Goal: Navigation & Orientation: Find specific page/section

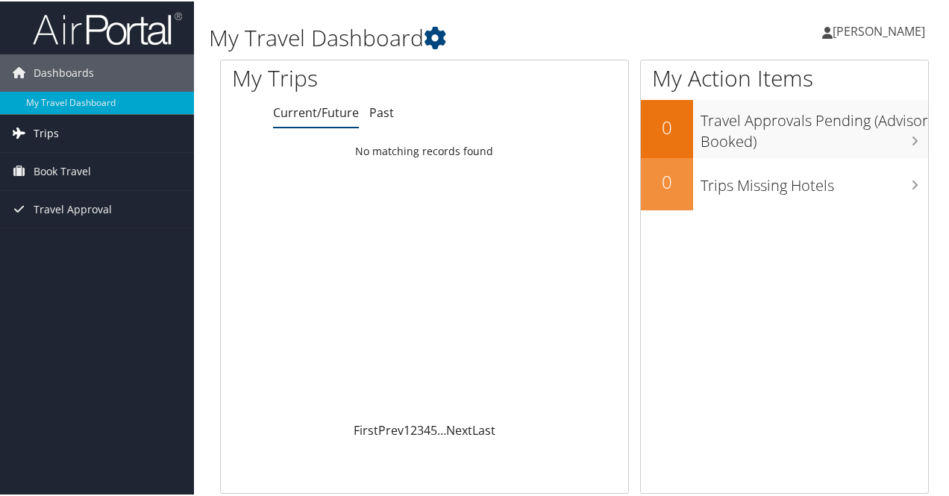
click at [151, 126] on link "Trips" at bounding box center [97, 131] width 194 height 37
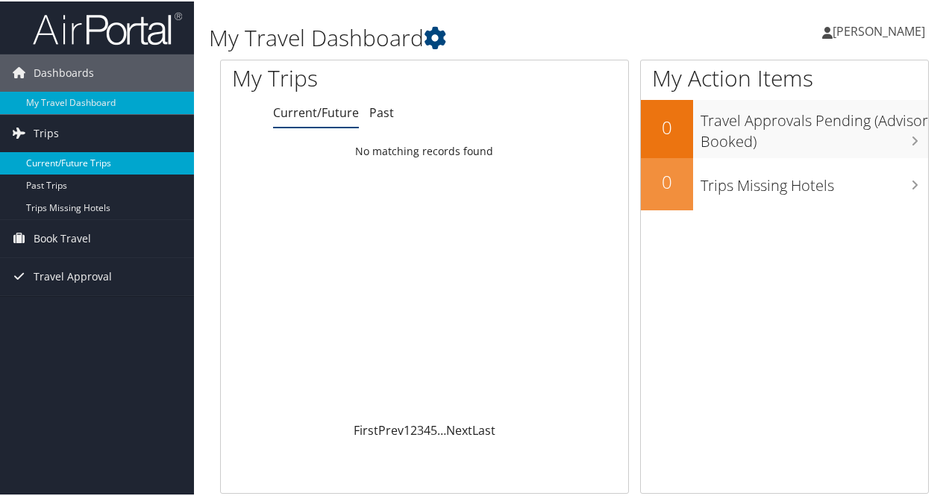
click at [119, 158] on link "Current/Future Trips" at bounding box center [97, 162] width 194 height 22
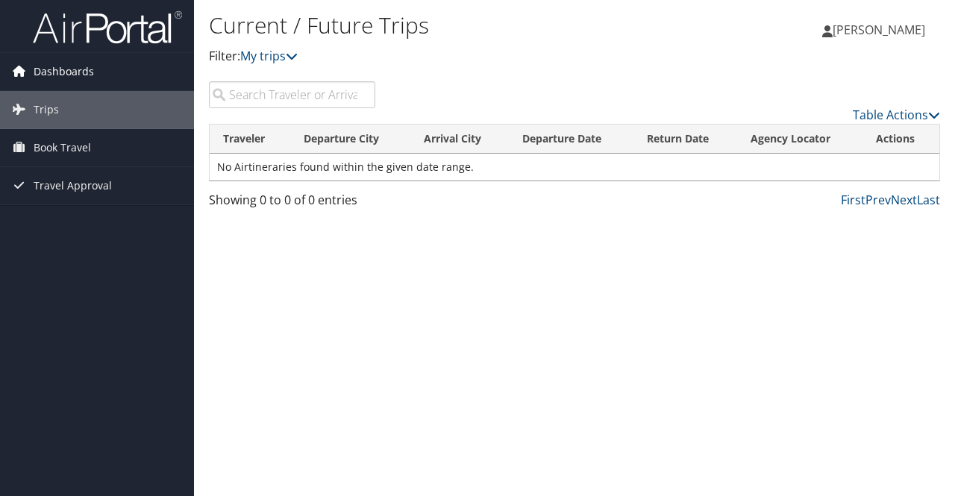
click at [91, 75] on span "Dashboards" at bounding box center [64, 71] width 60 height 37
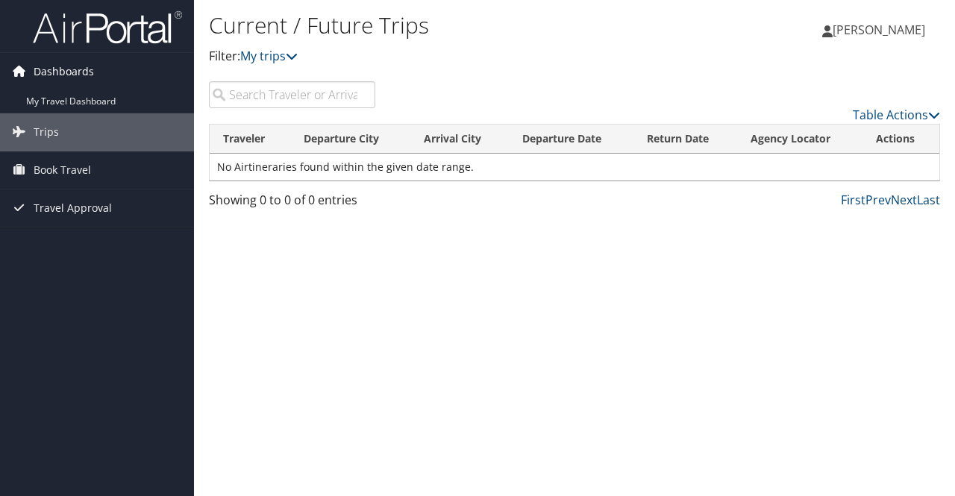
click at [127, 69] on link "Dashboards" at bounding box center [97, 71] width 194 height 37
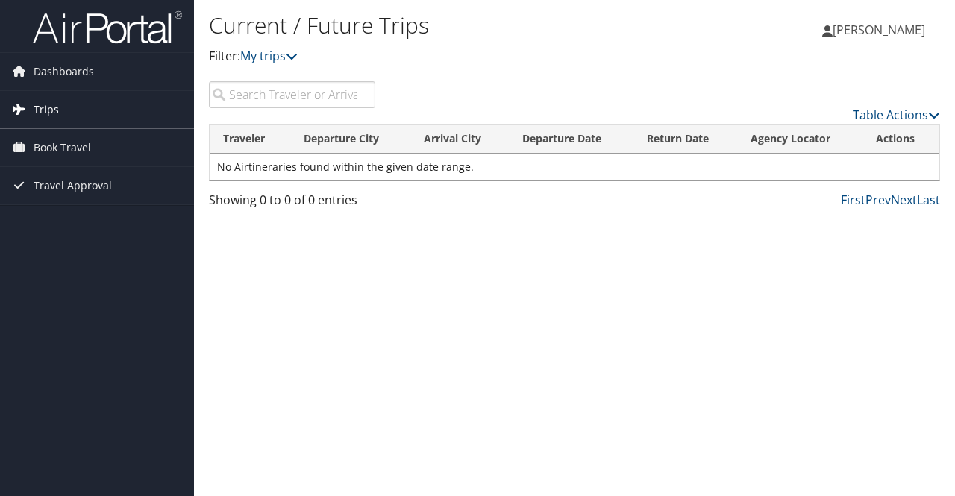
click at [125, 115] on link "Trips" at bounding box center [97, 109] width 194 height 37
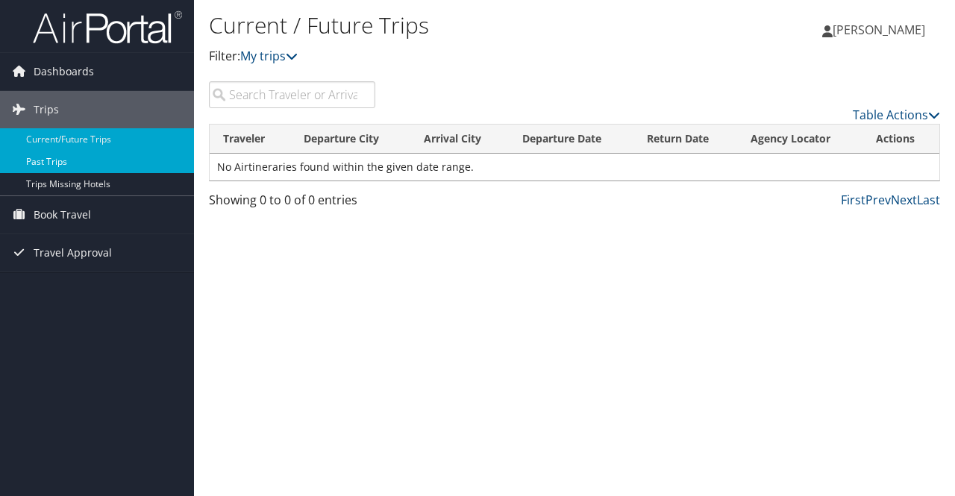
click at [107, 157] on link "Past Trips" at bounding box center [97, 162] width 194 height 22
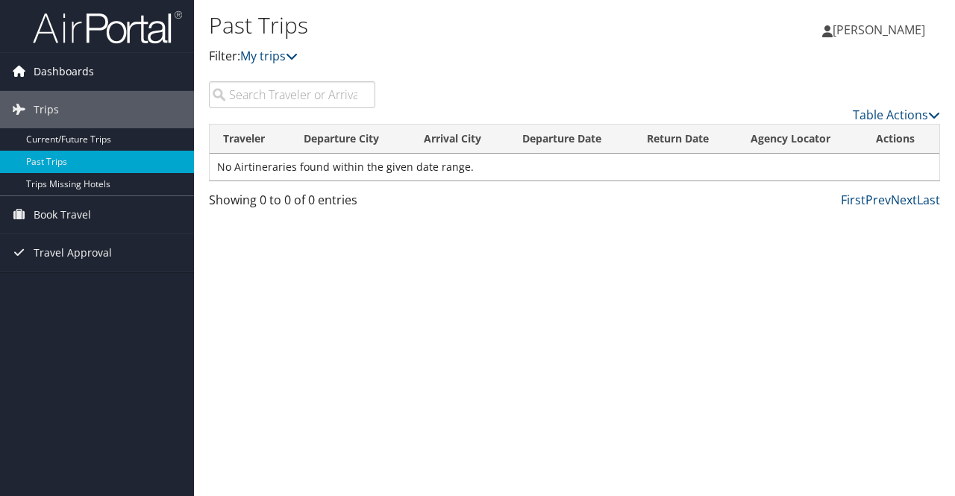
click at [119, 73] on link "Dashboards" at bounding box center [97, 71] width 194 height 37
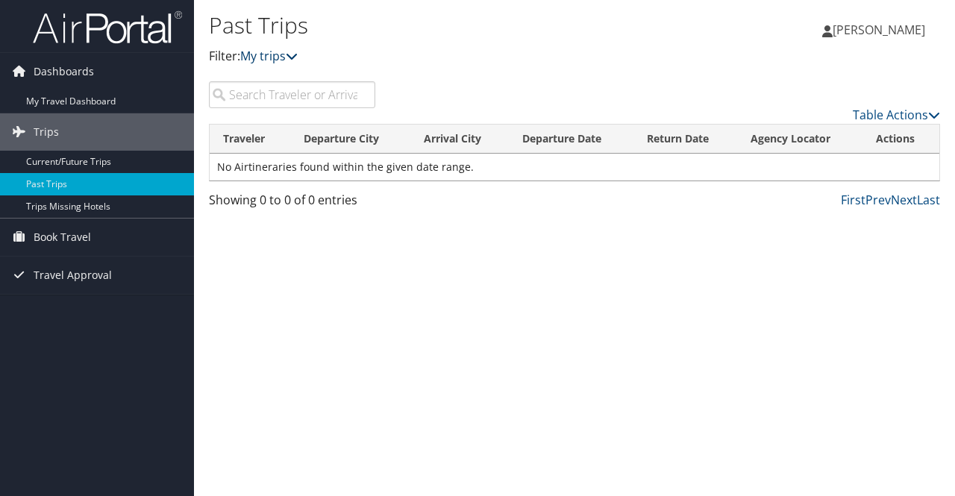
click at [257, 53] on link "My trips" at bounding box center [268, 56] width 57 height 16
click at [867, 29] on span "[PERSON_NAME]" at bounding box center [879, 30] width 93 height 16
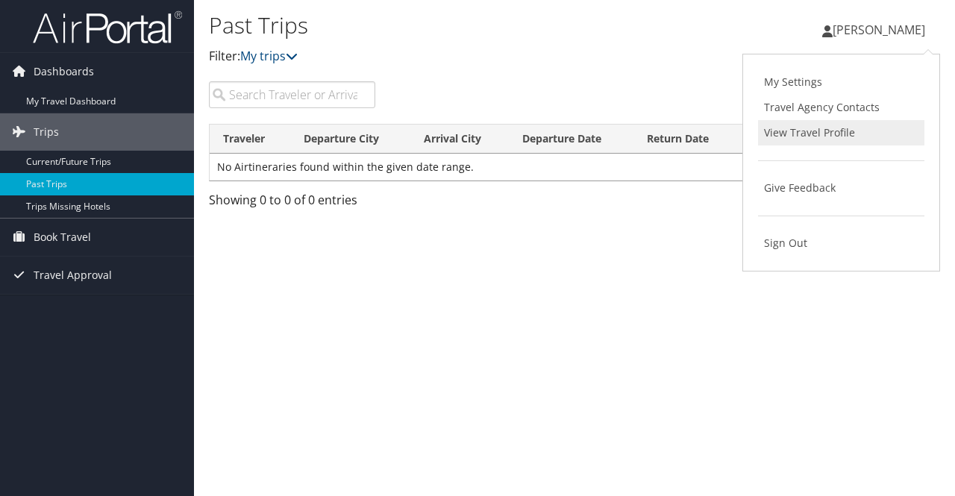
click at [823, 131] on link "View Travel Profile" at bounding box center [841, 132] width 166 height 25
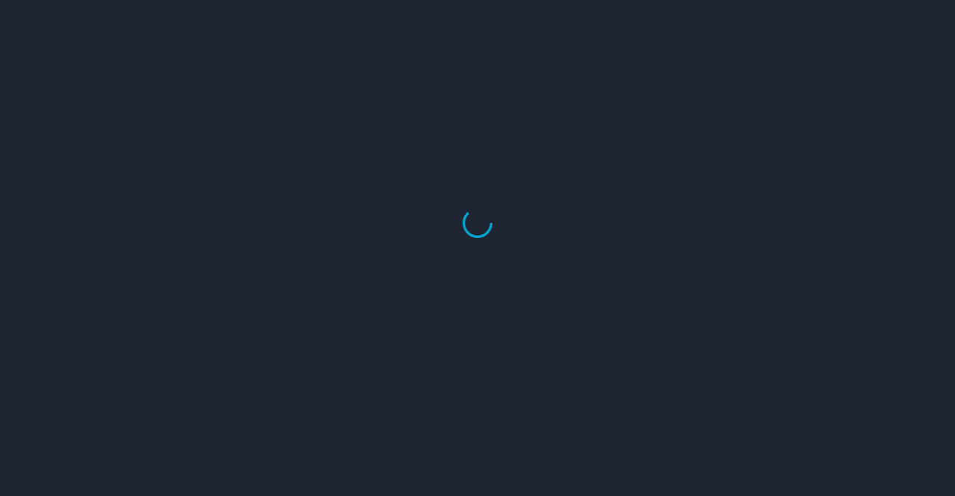
select select "US"
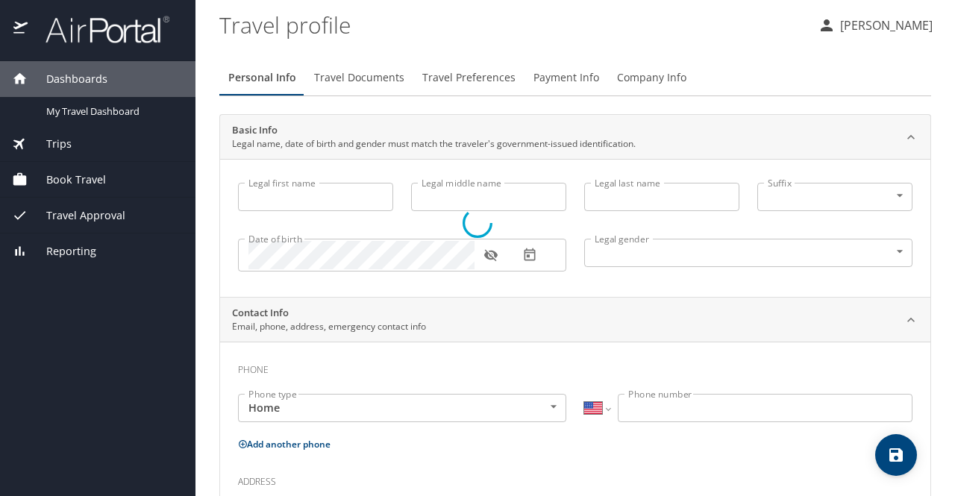
type input "Emily"
type input "Rose"
type input "Mulcahy"
type input "Female"
type input "Patrick"
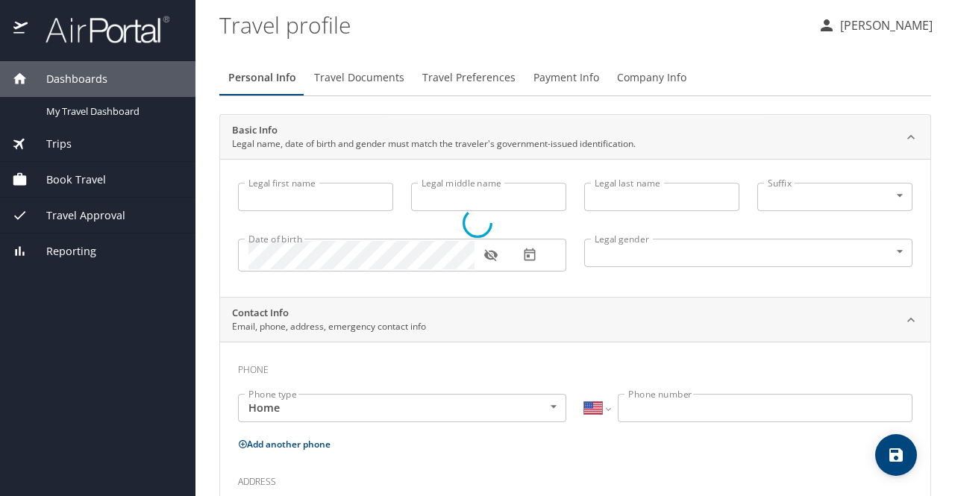
type input "Mulcahy"
type input "(631) 278-0969"
type input "patrickmulcahy1960@gmail.com"
select select "US"
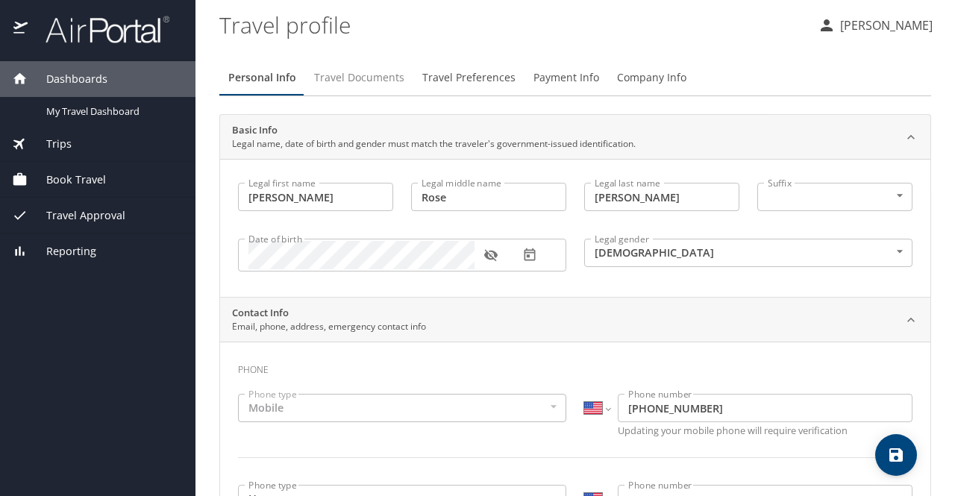
click at [366, 74] on span "Travel Documents" at bounding box center [359, 78] width 90 height 19
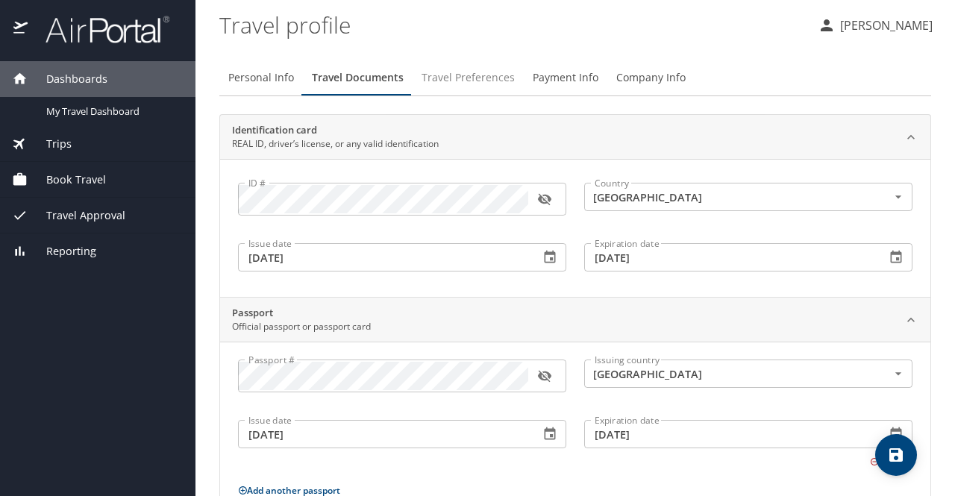
click at [466, 76] on span "Travel Preferences" at bounding box center [468, 78] width 93 height 19
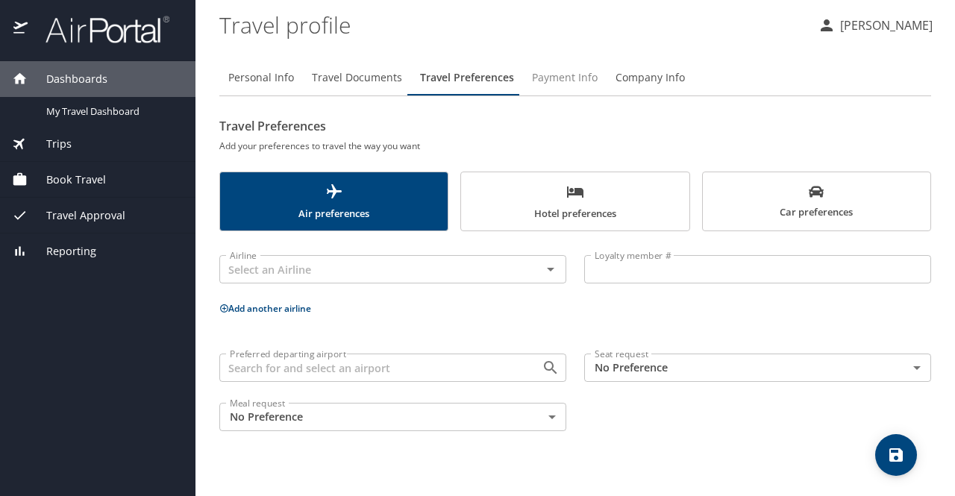
click at [565, 75] on span "Payment Info" at bounding box center [565, 78] width 66 height 19
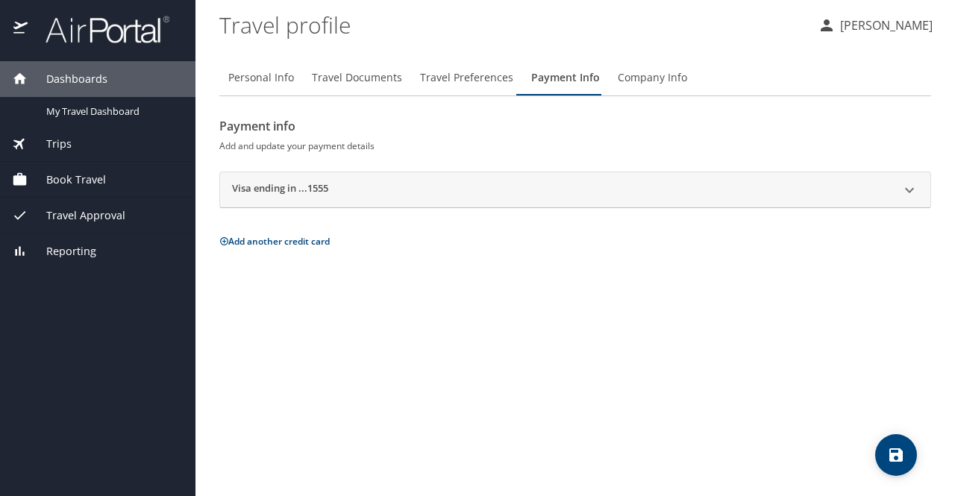
click at [607, 193] on div "Visa ending in ...1555" at bounding box center [562, 190] width 660 height 18
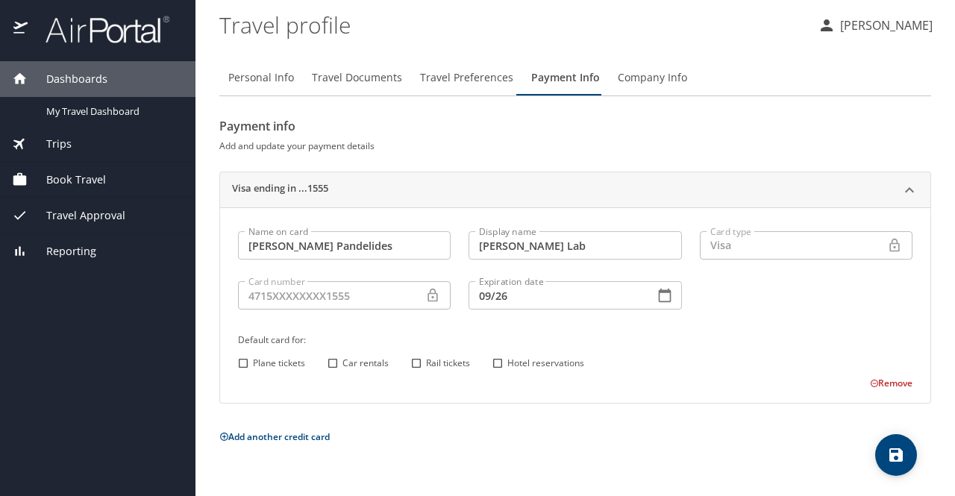
click at [607, 193] on div "Visa ending in ...1555" at bounding box center [562, 190] width 660 height 18
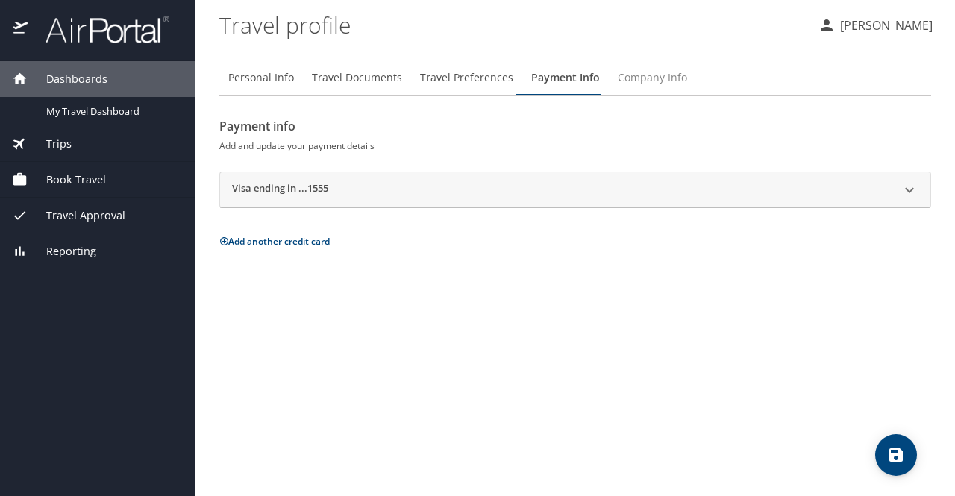
click at [639, 87] on button "Company Info" at bounding box center [652, 78] width 87 height 36
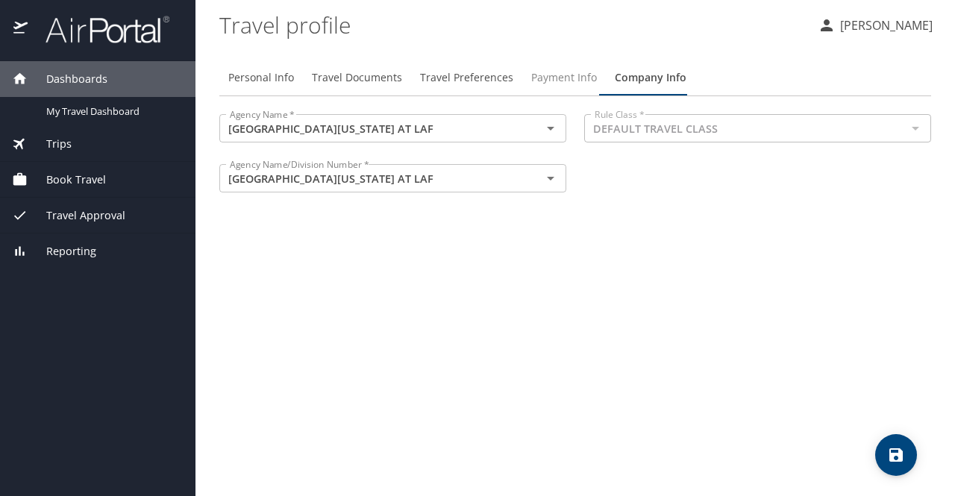
click at [553, 76] on span "Payment Info" at bounding box center [564, 78] width 66 height 19
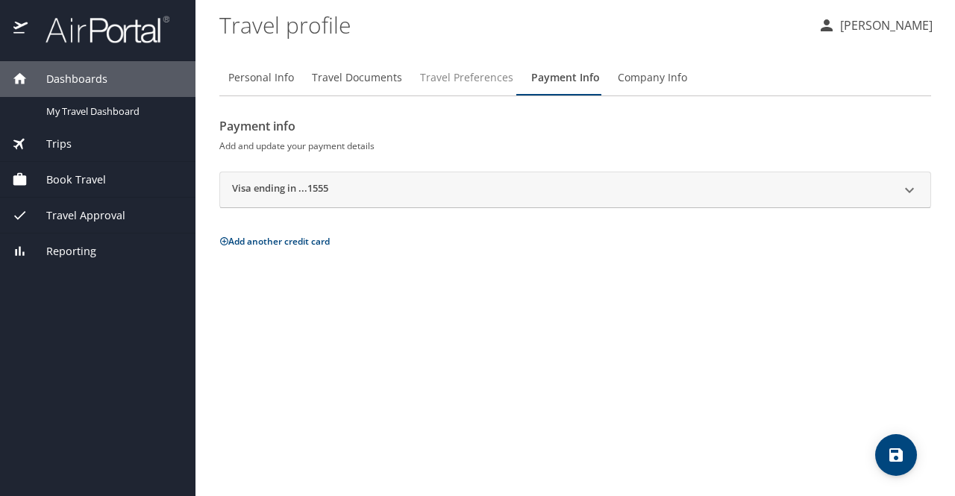
click at [472, 75] on span "Travel Preferences" at bounding box center [466, 78] width 93 height 19
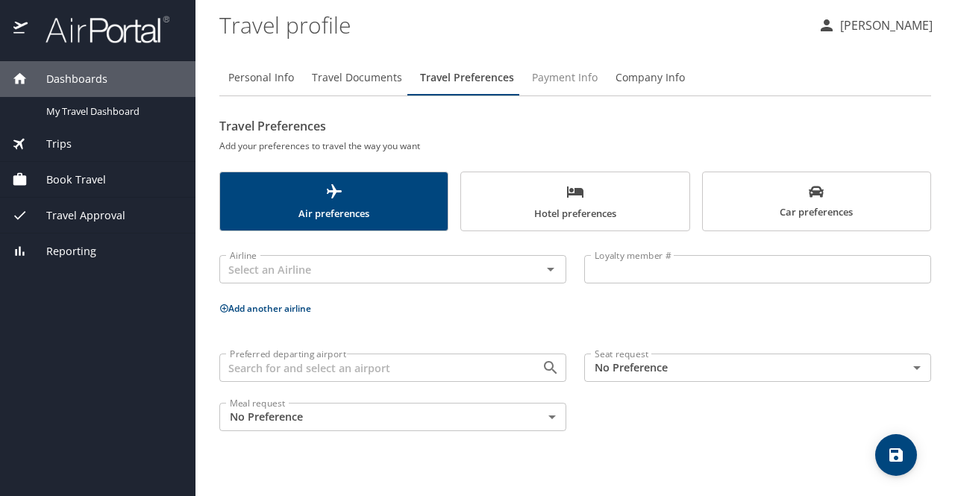
click at [570, 78] on span "Payment Info" at bounding box center [565, 78] width 66 height 19
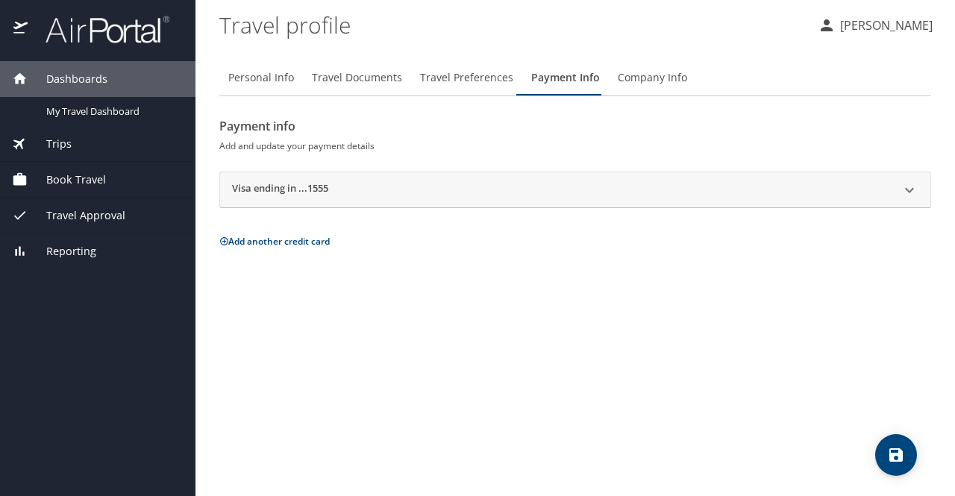
click at [499, 181] on div "Visa ending in ...1555" at bounding box center [562, 190] width 660 height 18
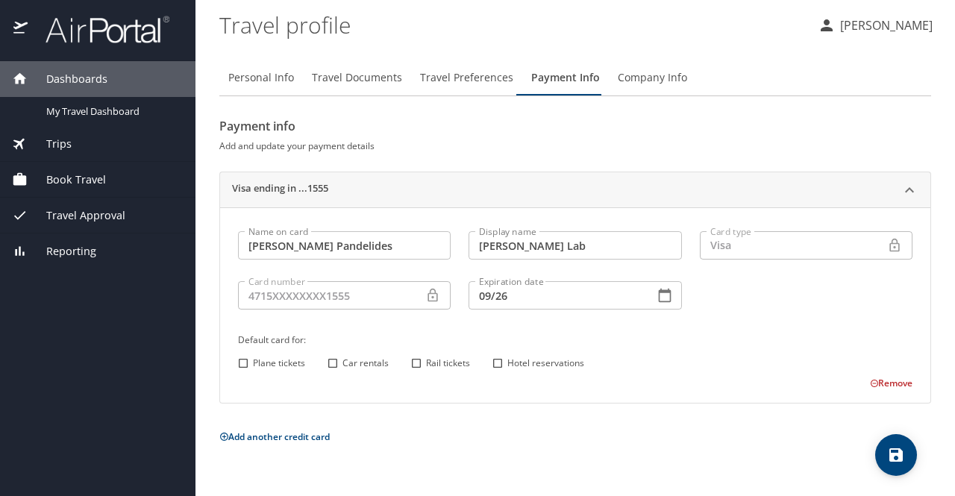
click at [499, 181] on div "Visa ending in ...1555" at bounding box center [562, 190] width 660 height 18
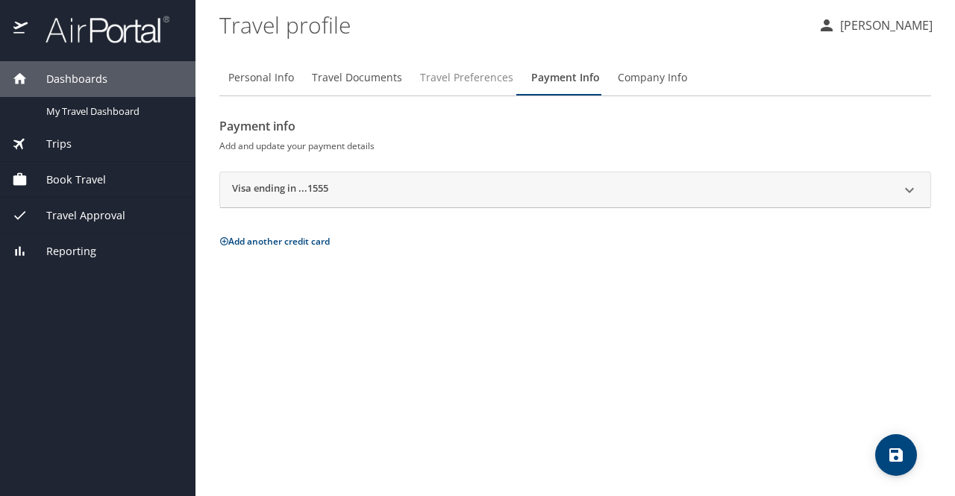
click at [454, 73] on span "Travel Preferences" at bounding box center [466, 78] width 93 height 19
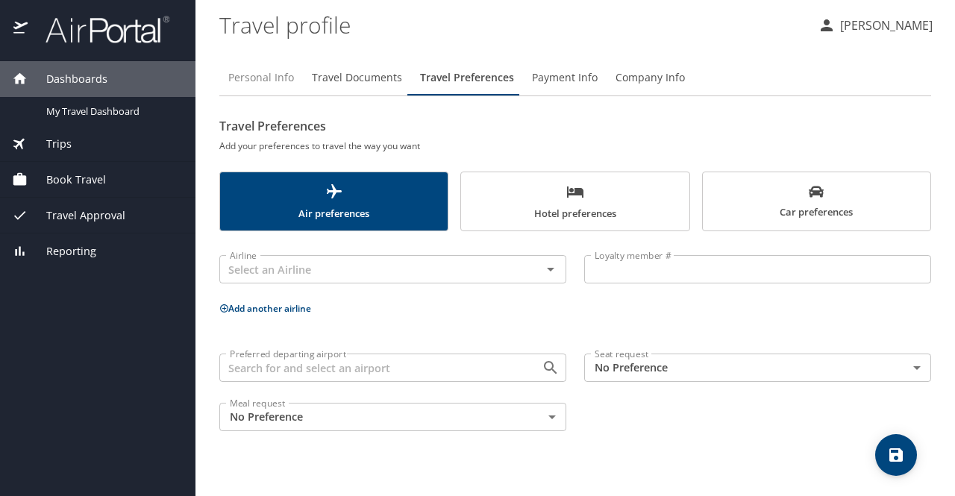
click at [269, 76] on span "Personal Info" at bounding box center [261, 78] width 66 height 19
select select "US"
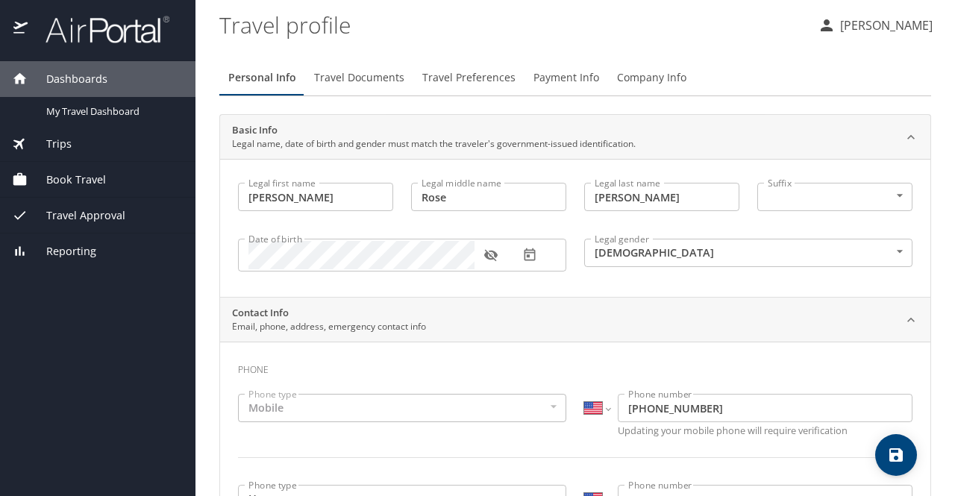
click at [116, 146] on div "Trips" at bounding box center [98, 144] width 172 height 16
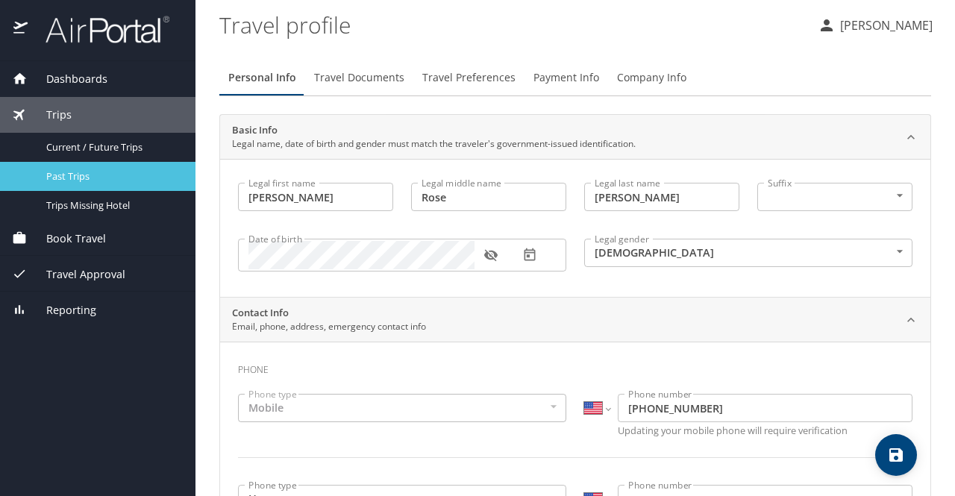
click at [118, 168] on div "Past Trips" at bounding box center [98, 176] width 172 height 17
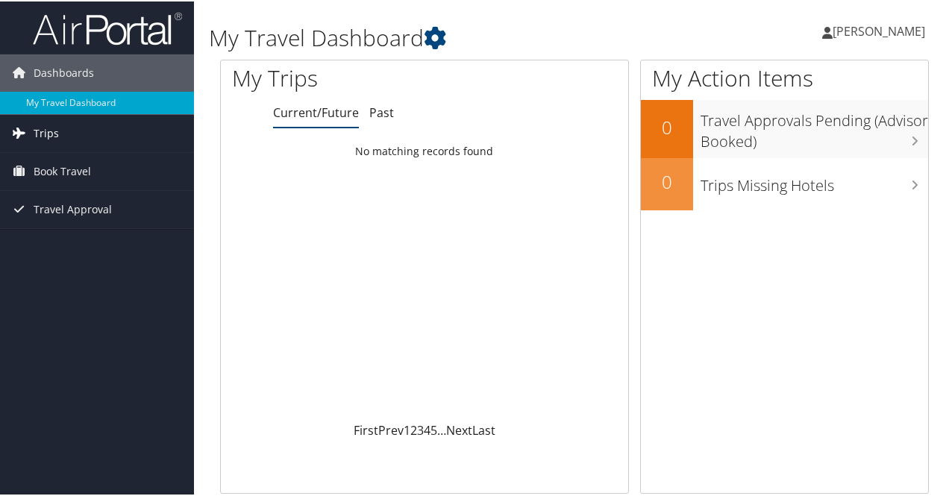
click at [133, 136] on link "Trips" at bounding box center [97, 131] width 194 height 37
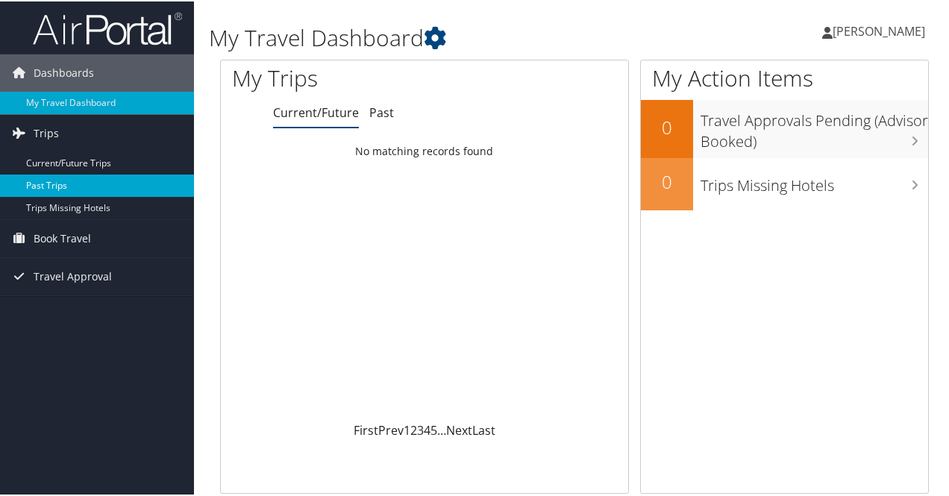
click at [137, 173] on link "Past Trips" at bounding box center [97, 184] width 194 height 22
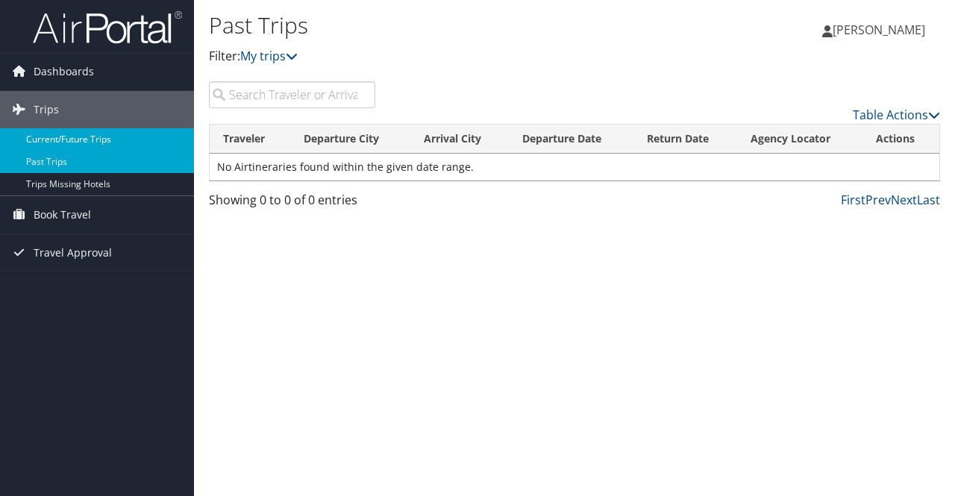
click at [125, 131] on link "Current/Future Trips" at bounding box center [97, 139] width 194 height 22
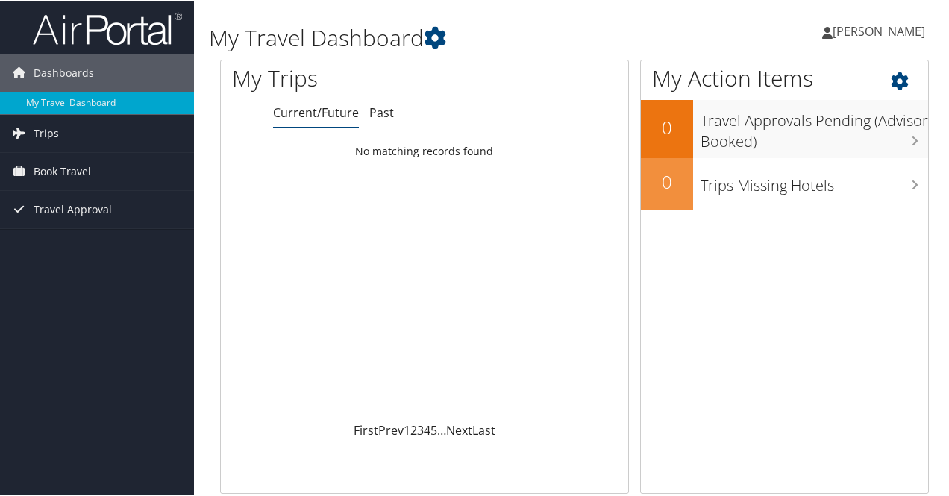
click at [893, 77] on icon at bounding box center [913, 75] width 44 height 25
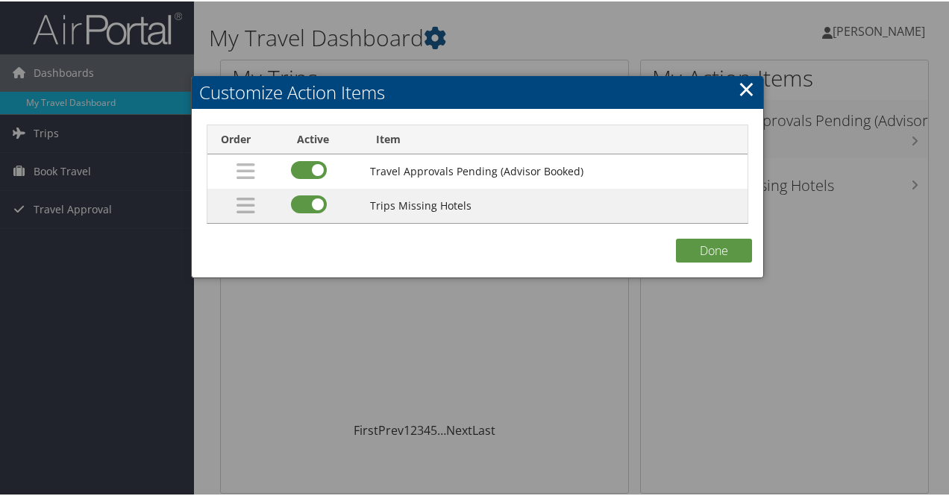
click at [741, 85] on link "×" at bounding box center [746, 87] width 17 height 30
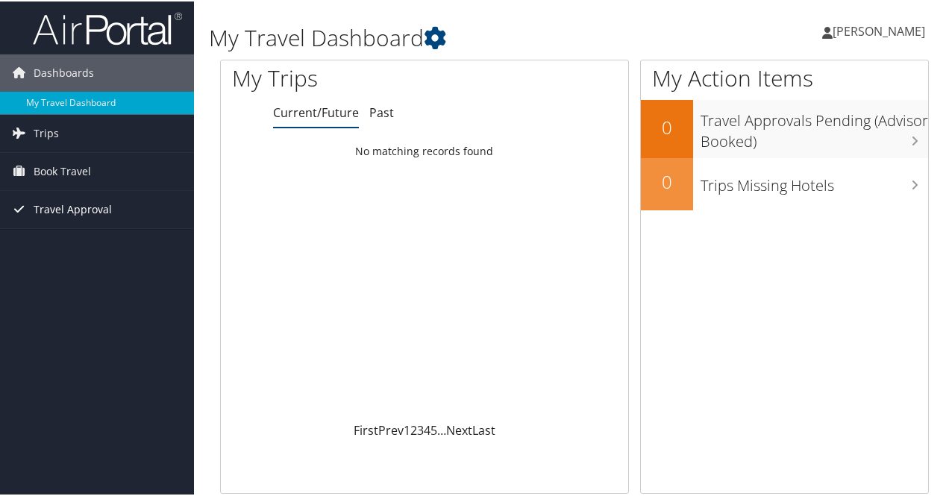
click at [87, 211] on span "Travel Approval" at bounding box center [73, 208] width 78 height 37
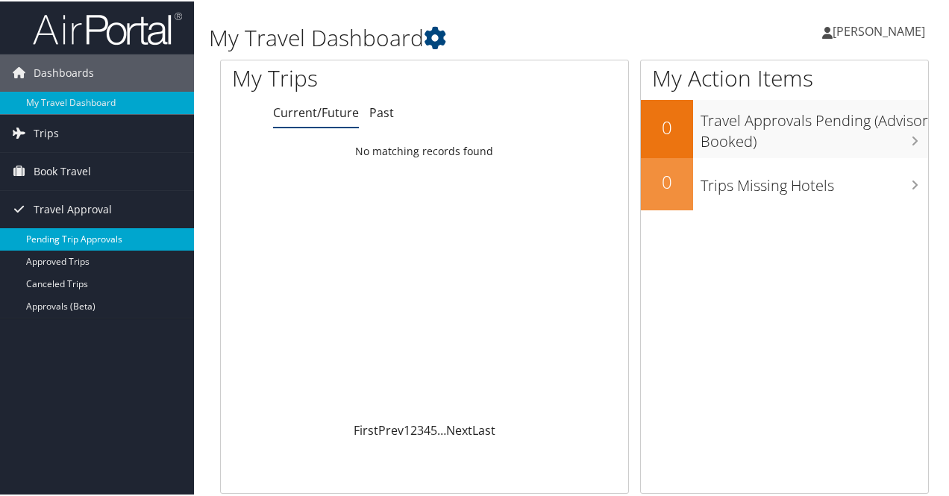
click at [87, 242] on link "Pending Trip Approvals" at bounding box center [97, 238] width 194 height 22
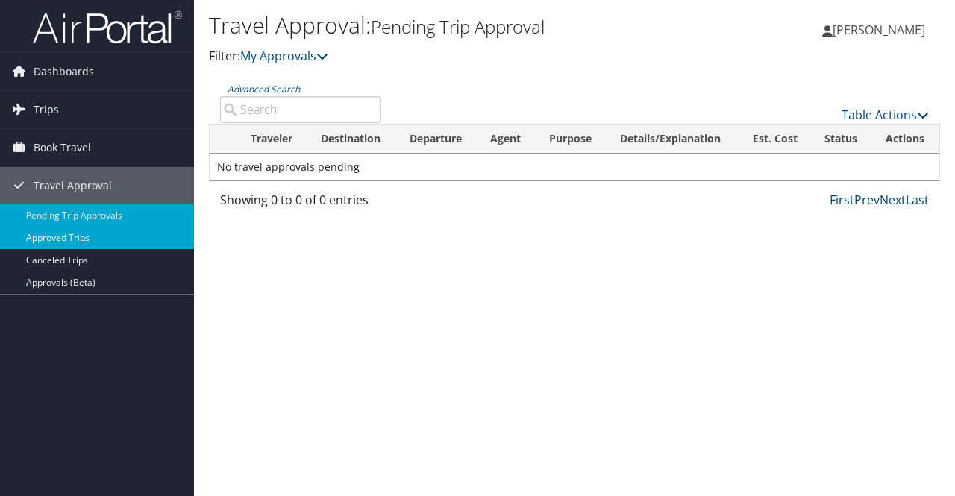
click at [48, 231] on link "Approved Trips" at bounding box center [97, 238] width 194 height 22
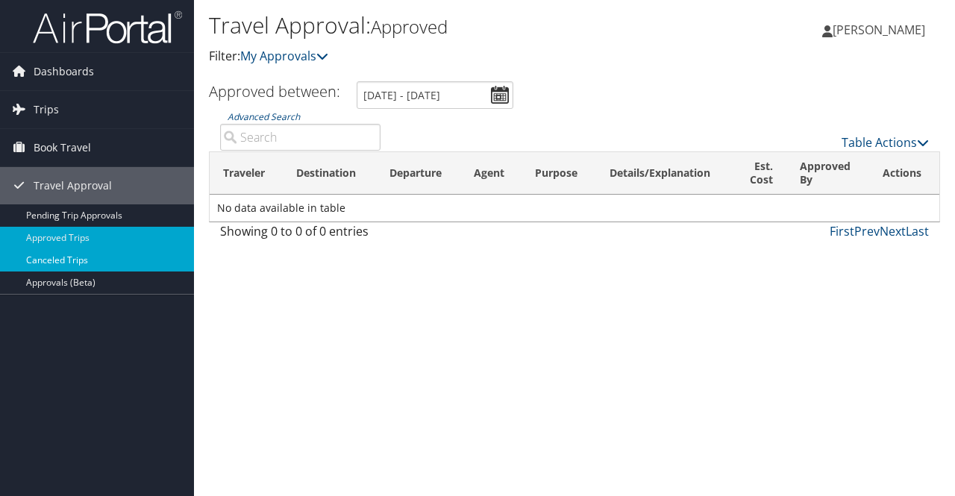
click at [76, 257] on link "Canceled Trips" at bounding box center [97, 260] width 194 height 22
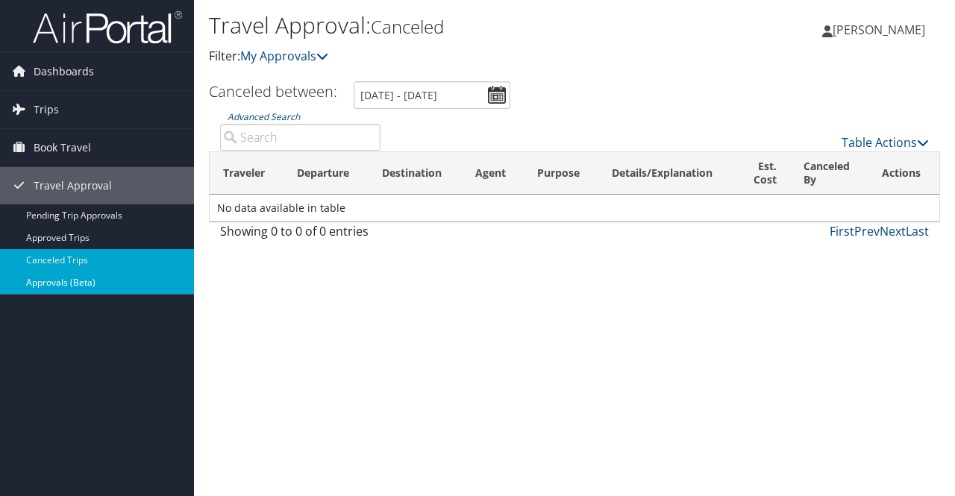
click at [79, 275] on link "Approvals (Beta)" at bounding box center [97, 283] width 194 height 22
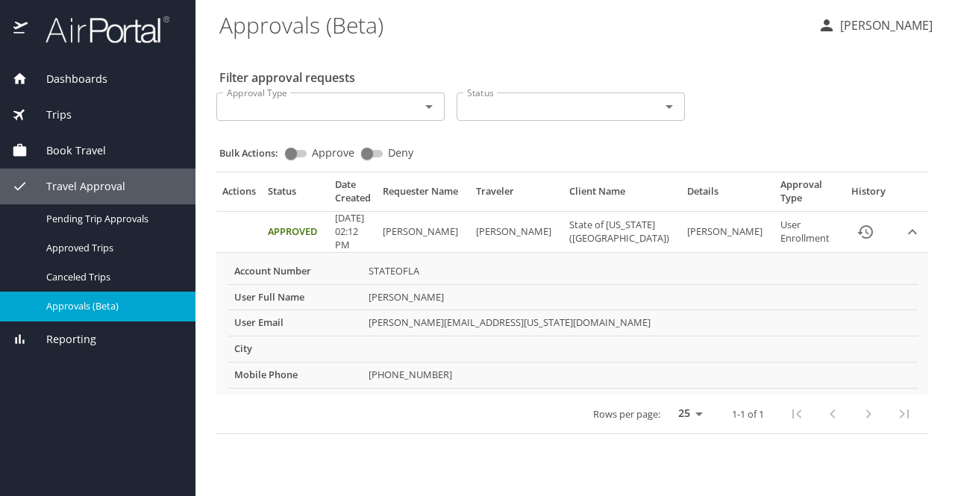
click at [85, 332] on span "Reporting" at bounding box center [62, 339] width 69 height 16
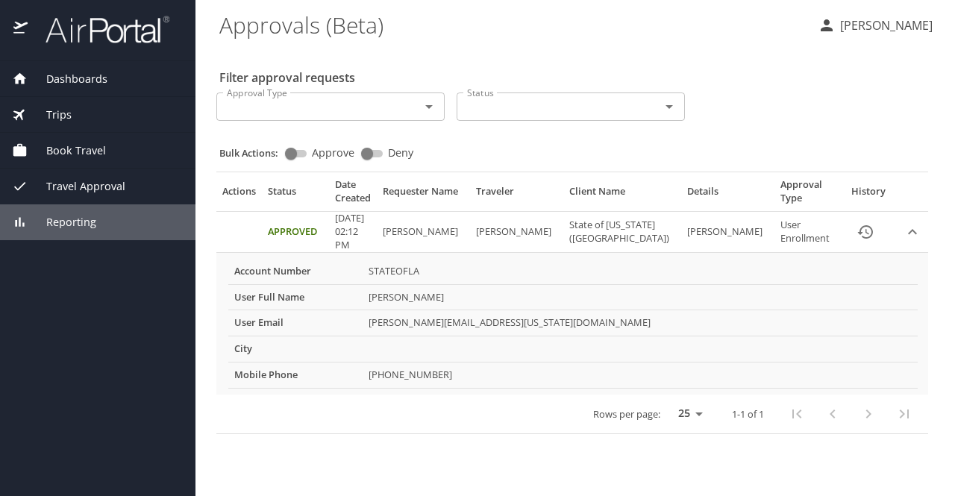
click at [73, 34] on img at bounding box center [99, 29] width 140 height 29
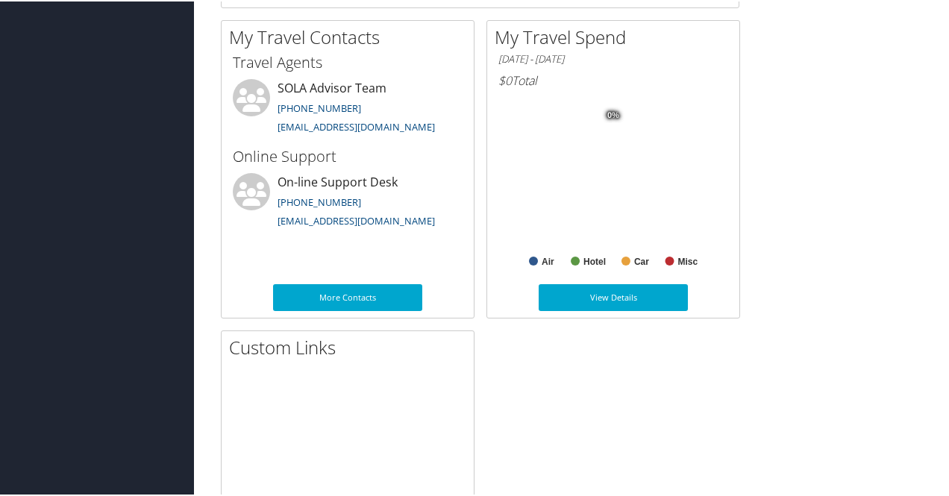
scroll to position [796, 0]
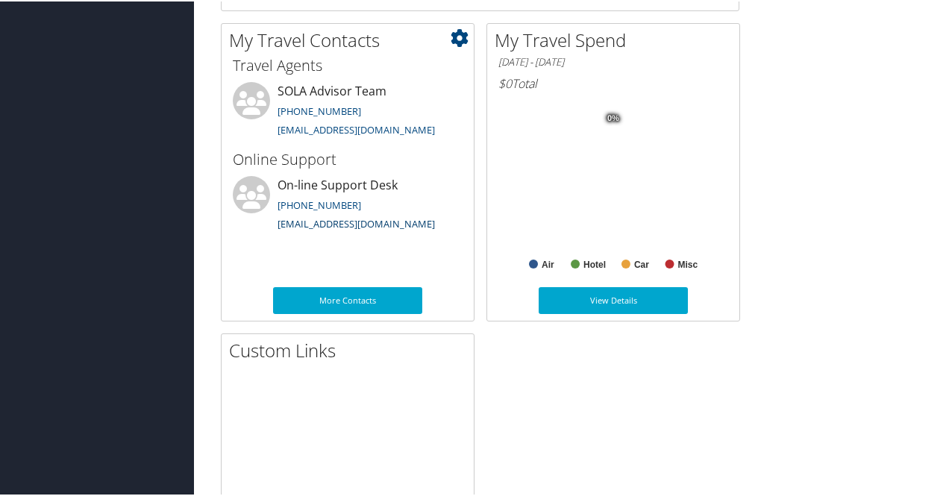
click at [329, 222] on link "onlinesupport@cbtravel.com" at bounding box center [356, 222] width 157 height 13
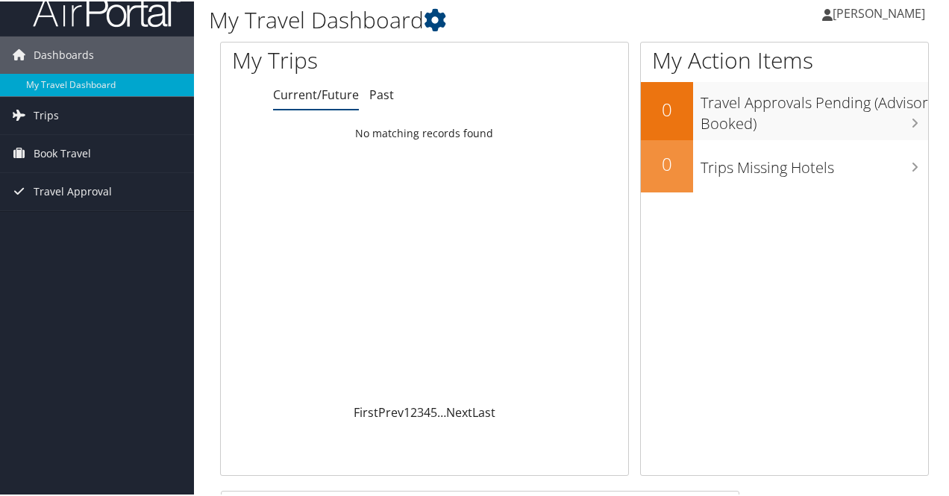
scroll to position [0, 0]
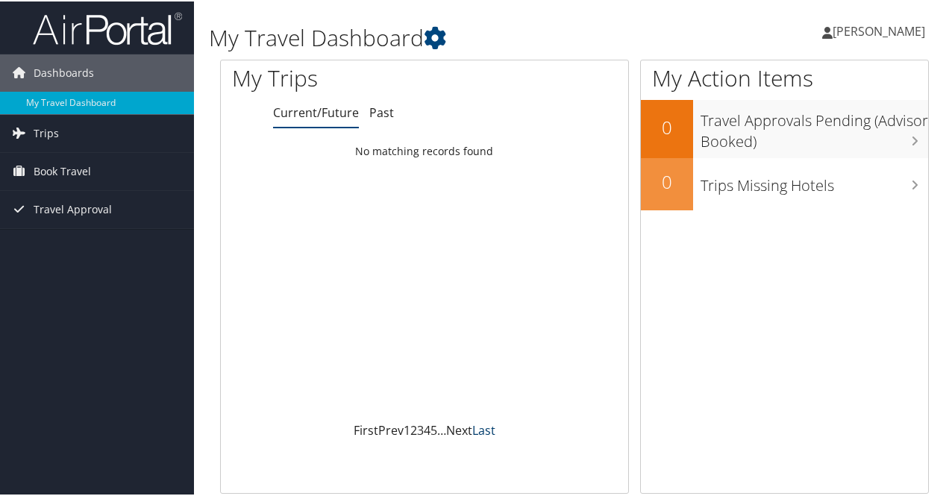
click at [472, 423] on link "Last" at bounding box center [483, 429] width 23 height 16
